Goal: Task Accomplishment & Management: Manage account settings

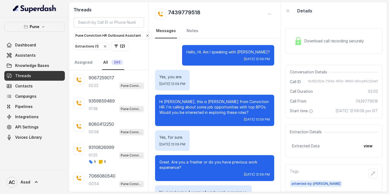
scroll to position [4, 0]
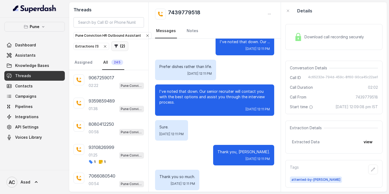
click at [115, 45] on icon "button" at bounding box center [117, 47] width 4 height 4
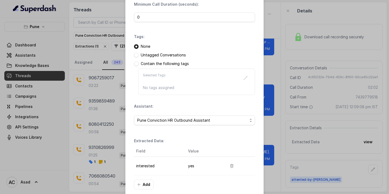
scroll to position [72, 0]
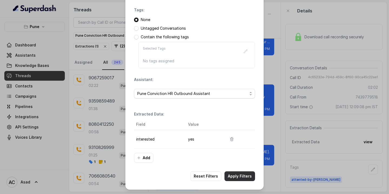
click at [236, 175] on button "Apply Filters" at bounding box center [239, 177] width 31 height 10
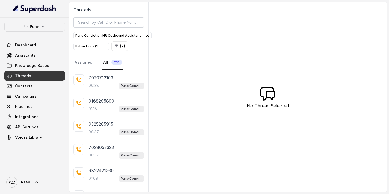
click at [114, 60] on span "251" at bounding box center [116, 62] width 11 height 5
click at [86, 60] on link "Assigned" at bounding box center [83, 62] width 20 height 15
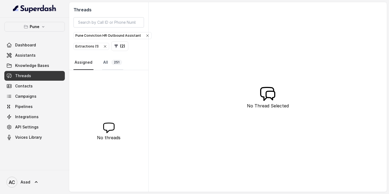
click at [116, 60] on span "251" at bounding box center [116, 62] width 11 height 5
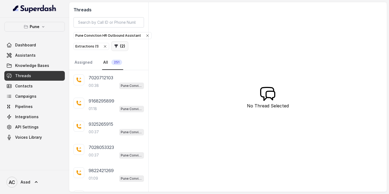
click at [120, 45] on button "( 2 )" at bounding box center [119, 46] width 17 height 10
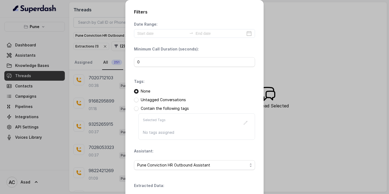
scroll to position [72, 0]
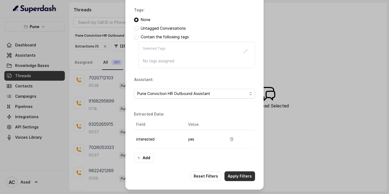
click at [237, 176] on button "Apply Filters" at bounding box center [239, 177] width 31 height 10
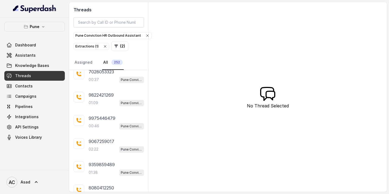
scroll to position [124, 0]
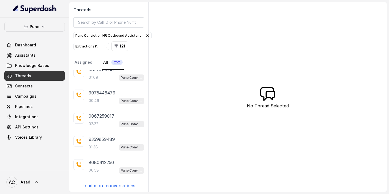
click at [103, 184] on p "Load more conversations" at bounding box center [108, 186] width 53 height 6
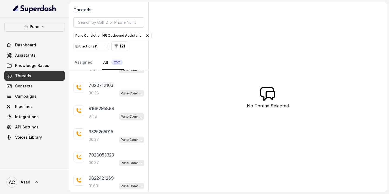
scroll to position [0, 0]
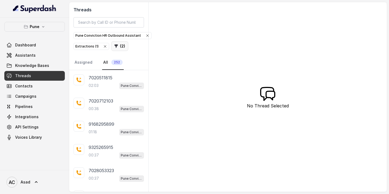
click at [117, 45] on button "( 2 )" at bounding box center [119, 46] width 17 height 10
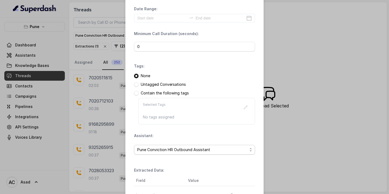
scroll to position [72, 0]
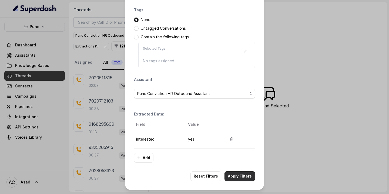
click at [240, 179] on button "Apply Filters" at bounding box center [239, 177] width 31 height 10
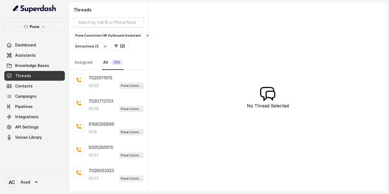
click at [96, 45] on div "Extractions ( 1 )" at bounding box center [91, 46] width 32 height 5
click at [84, 47] on button "( 1 )" at bounding box center [81, 46] width 16 height 10
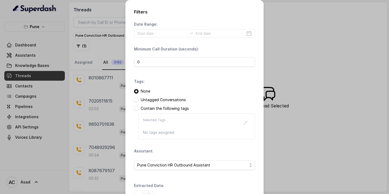
click at [146, 100] on p "Untagged Conversations" at bounding box center [163, 99] width 45 height 5
click at [137, 99] on span at bounding box center [136, 100] width 5 height 5
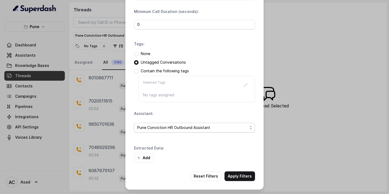
click at [156, 127] on span "Pune Conviction HR Outbound Assistant" at bounding box center [192, 128] width 110 height 6
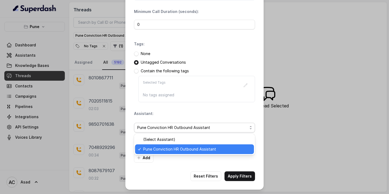
click at [156, 127] on span "Pune Conviction HR Outbound Assistant" at bounding box center [192, 128] width 110 height 6
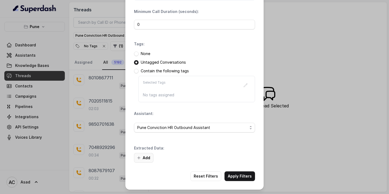
click at [146, 158] on button "Add" at bounding box center [143, 158] width 19 height 10
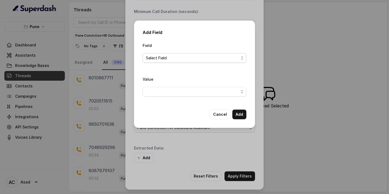
click at [174, 58] on span "Select Field" at bounding box center [192, 58] width 93 height 6
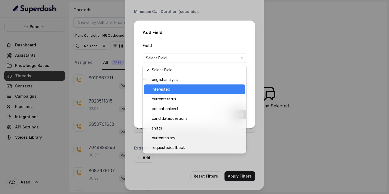
click at [167, 91] on span "interested" at bounding box center [197, 89] width 90 height 6
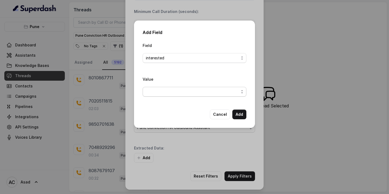
click at [170, 89] on span "button" at bounding box center [195, 92] width 104 height 10
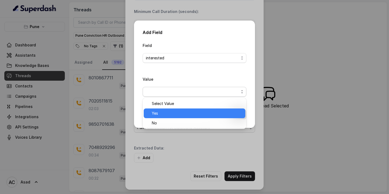
click at [158, 113] on span "Yes" at bounding box center [197, 113] width 90 height 6
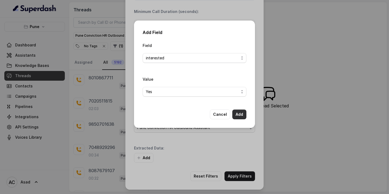
click at [237, 114] on button "Add" at bounding box center [239, 115] width 14 height 10
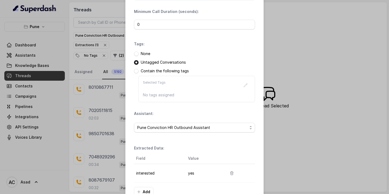
scroll to position [72, 0]
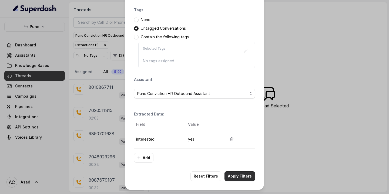
click at [238, 178] on button "Apply Filters" at bounding box center [239, 177] width 31 height 10
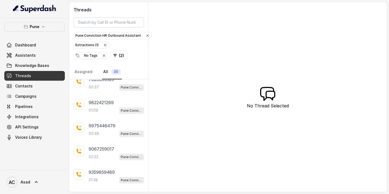
scroll to position [133, 0]
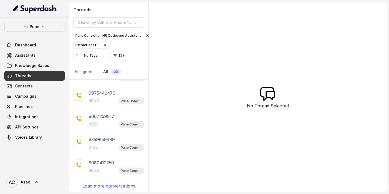
click at [108, 188] on div "7020511815 02:03 Pune Conviction HR Outbound Assistant 7020712103 00:38 Pune Co…" at bounding box center [108, 136] width 79 height 112
click at [111, 183] on p "Load more conversations" at bounding box center [108, 186] width 53 height 6
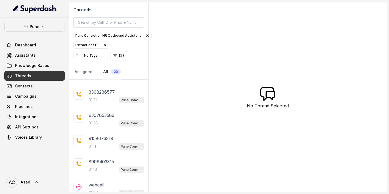
scroll to position [349, 0]
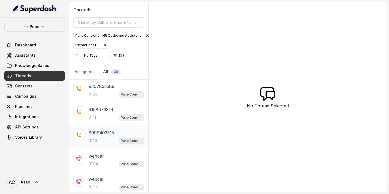
click at [107, 137] on div "01:16 Pune Conviction HR Outbound Assistant" at bounding box center [116, 140] width 55 height 7
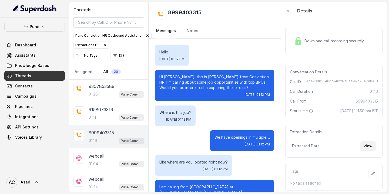
click at [369, 147] on button "view" at bounding box center [367, 146] width 15 height 10
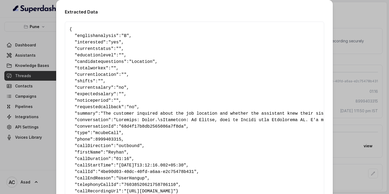
click at [42, 48] on div "Extracted Data { " englishanalysis ": "B" , " interested ": "yes" , " currentst…" at bounding box center [194, 97] width 389 height 194
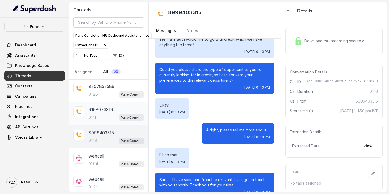
scroll to position [240, 0]
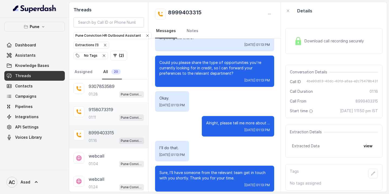
click at [100, 111] on div "9158073319 01:11 Pune Conviction HR Outbound Assistant" at bounding box center [116, 113] width 55 height 15
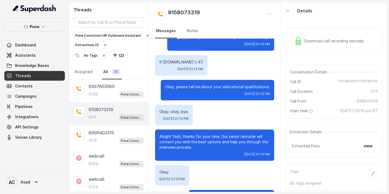
scroll to position [310, 0]
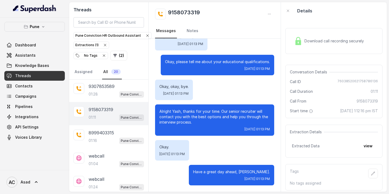
click at [95, 109] on p "9158073319" at bounding box center [101, 109] width 25 height 6
click at [100, 93] on div "01:28 Pune Conviction HR Outbound Assistant" at bounding box center [116, 94] width 55 height 7
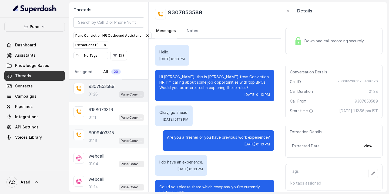
click at [96, 133] on p "8999403315" at bounding box center [101, 133] width 25 height 6
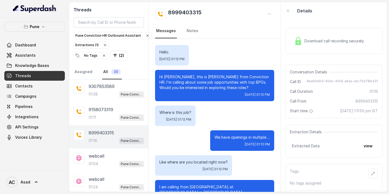
click at [105, 137] on div "01:16 Pune Conviction HR Outbound Assistant" at bounding box center [116, 140] width 55 height 7
click at [375, 172] on icon "button" at bounding box center [373, 174] width 4 height 4
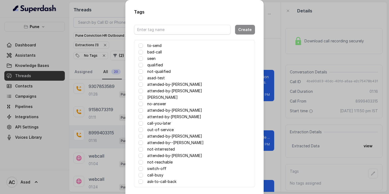
click at [154, 155] on label "attended-by-[PERSON_NAME]" at bounding box center [174, 156] width 55 height 6
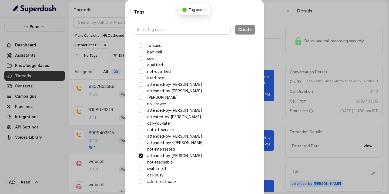
click at [346, 180] on div "Tags Create to-send bad-call seen qualified not-qualified asad-test attended-by…" at bounding box center [194, 97] width 389 height 194
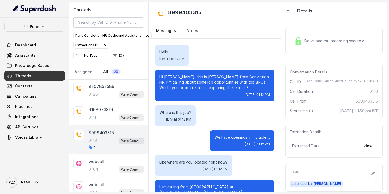
click at [192, 32] on link "Notes" at bounding box center [193, 31] width 14 height 15
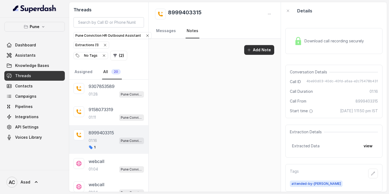
click at [258, 48] on button "Add Note" at bounding box center [259, 50] width 30 height 10
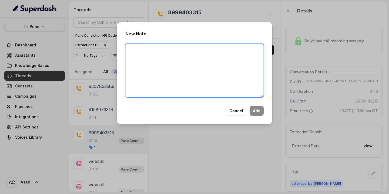
click at [136, 55] on textarea at bounding box center [194, 70] width 138 height 54
type textarea "GIVEN TO ANJALI - NO ANSWER ON FIRST CALL, WASAP MSG SENT"
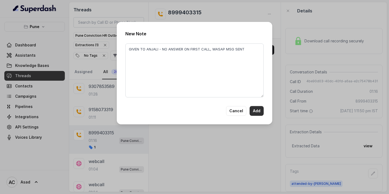
click at [256, 110] on button "Add" at bounding box center [257, 111] width 14 height 10
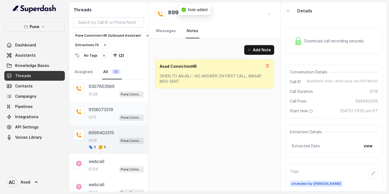
click at [99, 106] on p "9158073319" at bounding box center [101, 109] width 25 height 6
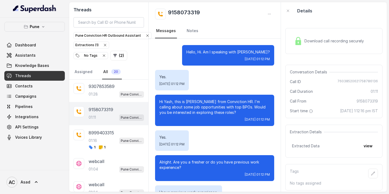
click at [105, 114] on div "01:11 Pune Conviction HR Outbound Assistant" at bounding box center [116, 117] width 55 height 7
click at [374, 177] on button "button" at bounding box center [373, 174] width 10 height 10
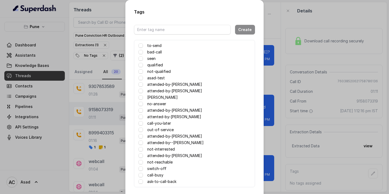
click at [153, 156] on label "attended-by-[PERSON_NAME]" at bounding box center [174, 156] width 55 height 6
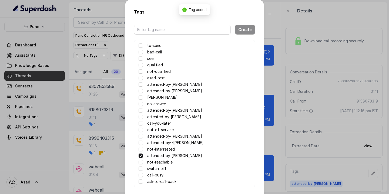
click at [276, 142] on div "Tags Create to-send bad-call seen qualified not-qualified asad-test attended-by…" at bounding box center [194, 97] width 389 height 194
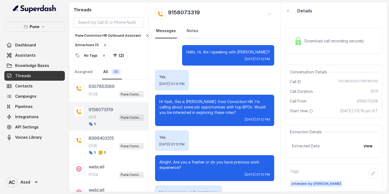
click at [193, 31] on link "Notes" at bounding box center [193, 31] width 14 height 15
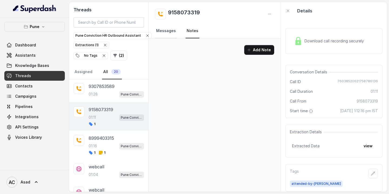
click at [173, 30] on link "Messages" at bounding box center [166, 31] width 22 height 15
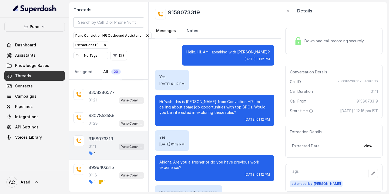
click at [189, 31] on link "Notes" at bounding box center [193, 31] width 14 height 15
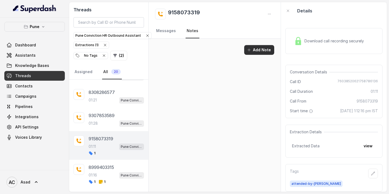
click at [258, 52] on button "Add Note" at bounding box center [259, 50] width 30 height 10
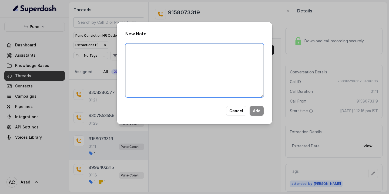
click at [170, 63] on textarea at bounding box center [194, 70] width 138 height 54
type textarea "ANJALIS OLD FOLLOW UP -"
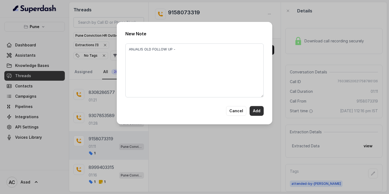
click at [258, 111] on button "Add" at bounding box center [257, 111] width 14 height 10
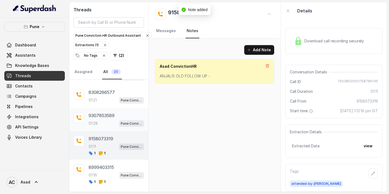
click at [98, 117] on div "9307853589 01:28 Pune Conviction HR Outbound Assistant" at bounding box center [116, 119] width 55 height 15
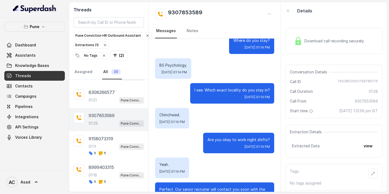
scroll to position [445, 0]
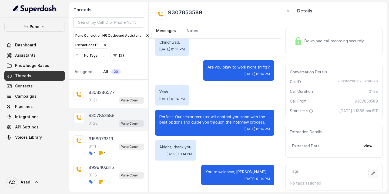
click at [373, 173] on icon "button" at bounding box center [373, 174] width 4 height 4
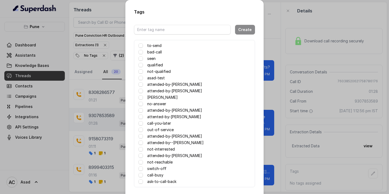
click at [160, 157] on label "attended-by-[PERSON_NAME]" at bounding box center [174, 156] width 55 height 6
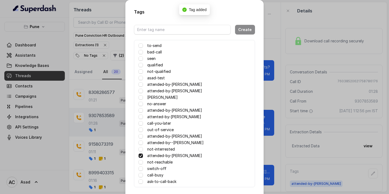
click at [283, 85] on div "Tags Create to-send bad-call seen qualified not-qualified asad-test attended-by…" at bounding box center [194, 97] width 389 height 194
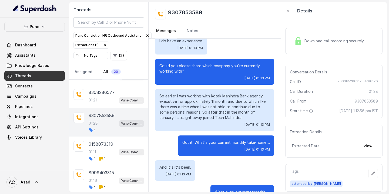
scroll to position [0, 0]
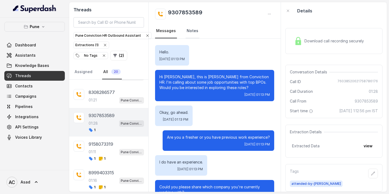
click at [191, 31] on link "Notes" at bounding box center [193, 31] width 14 height 15
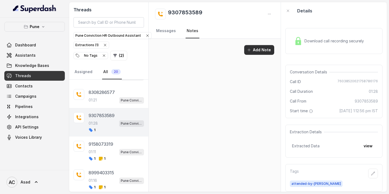
click at [260, 53] on button "Add Note" at bounding box center [259, 50] width 30 height 10
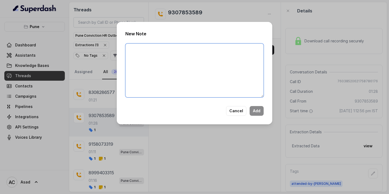
click at [170, 66] on textarea at bounding box center [194, 70] width 138 height 54
type textarea "A"
type textarea "given to [PERSON_NAME] no answer"
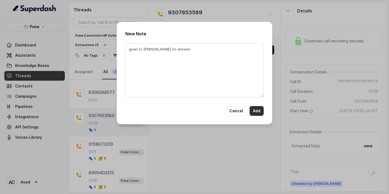
click at [258, 110] on button "Add" at bounding box center [257, 111] width 14 height 10
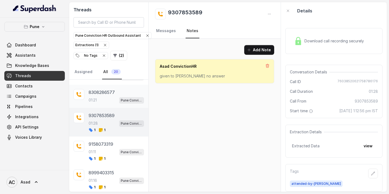
click at [101, 90] on p "8308286577" at bounding box center [102, 92] width 26 height 6
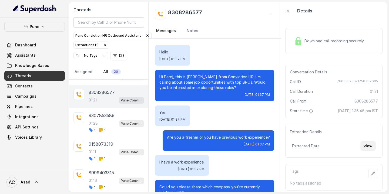
click at [366, 144] on button "view" at bounding box center [367, 146] width 15 height 10
click at [367, 148] on button "view" at bounding box center [367, 146] width 15 height 10
click at [374, 176] on button "button" at bounding box center [373, 174] width 10 height 10
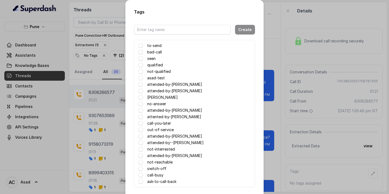
click at [154, 156] on label "attended-by-[PERSON_NAME]" at bounding box center [174, 156] width 55 height 6
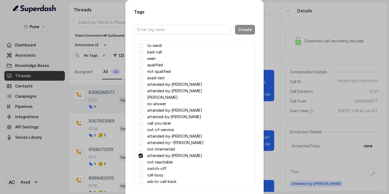
click at [271, 50] on div "Tags Create to-send bad-call seen qualified not-qualified asad-test attended-by…" at bounding box center [194, 97] width 389 height 194
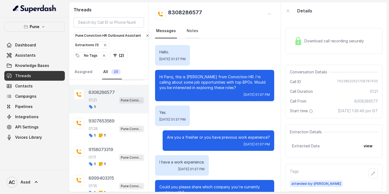
click at [191, 31] on link "Notes" at bounding box center [193, 31] width 14 height 15
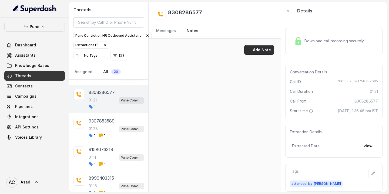
click at [264, 49] on button "Add Note" at bounding box center [259, 50] width 30 height 10
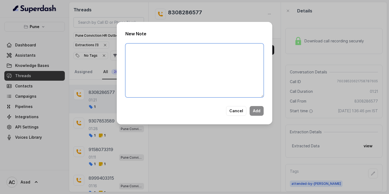
click at [180, 72] on textarea at bounding box center [194, 70] width 138 height 54
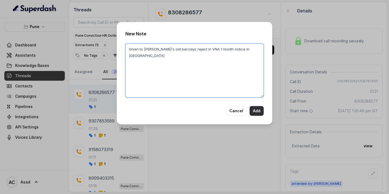
type textarea "Given to [PERSON_NAME]'s old barclays reject in VNA 1 month notice in [GEOGRAPH…"
click at [258, 112] on button "Add" at bounding box center [257, 111] width 14 height 10
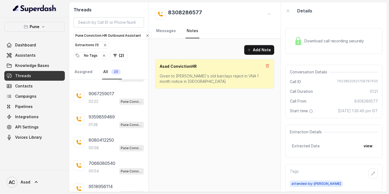
scroll to position [157, 0]
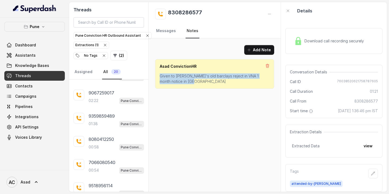
drag, startPoint x: 185, startPoint y: 81, endPoint x: 159, endPoint y: 76, distance: 26.4
click at [159, 76] on div "Asad ConvictionHR Given to [PERSON_NAME]'s old barclays reject in VNA 1 month n…" at bounding box center [214, 74] width 119 height 30
copy p "Given to [PERSON_NAME]'s old barclays reject in VNA 1 month notice in [GEOGRAPH…"
click at [260, 49] on button "Add Note" at bounding box center [259, 50] width 30 height 10
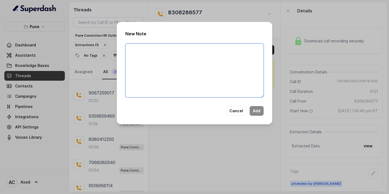
click at [183, 71] on textarea at bounding box center [194, 70] width 138 height 54
paste textarea "Given to [PERSON_NAME]'s old barclays reject in VNA 1 month notice in [GEOGRAPH…"
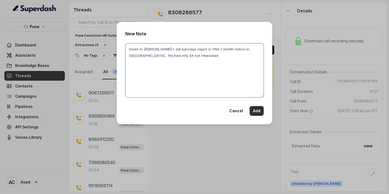
type textarea "Given to [PERSON_NAME]'s old barclays reject in VNA 1 month notice in [GEOGRAPH…"
click at [258, 111] on button "Add" at bounding box center [257, 111] width 14 height 10
click at [260, 110] on button "Add" at bounding box center [257, 111] width 14 height 10
click at [222, 159] on div "New Note Given to [PERSON_NAME]'s old barclays reject in VNA 1 month notice in …" at bounding box center [194, 97] width 389 height 194
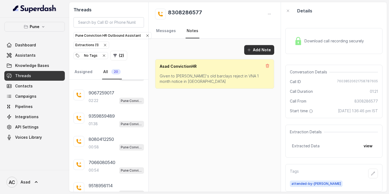
click at [258, 51] on button "Add Note" at bounding box center [259, 50] width 30 height 10
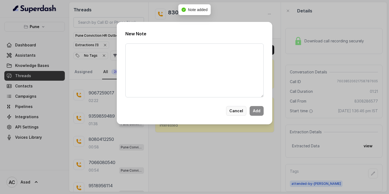
click at [240, 108] on button "Cancel" at bounding box center [236, 111] width 20 height 10
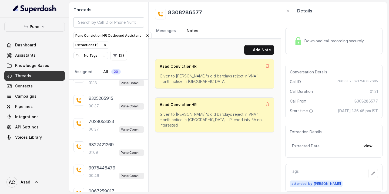
scroll to position [0, 0]
